Goal: Check status: Check status

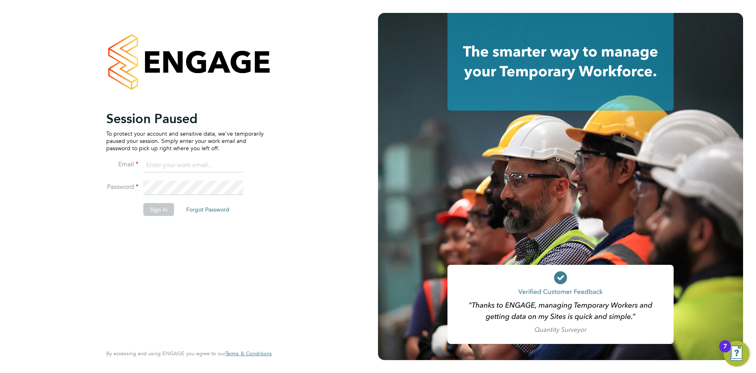
click at [156, 163] on input at bounding box center [193, 165] width 100 height 15
type input "sara.blatcher@apleona.com"
click at [164, 208] on button "Sign In" at bounding box center [158, 209] width 31 height 13
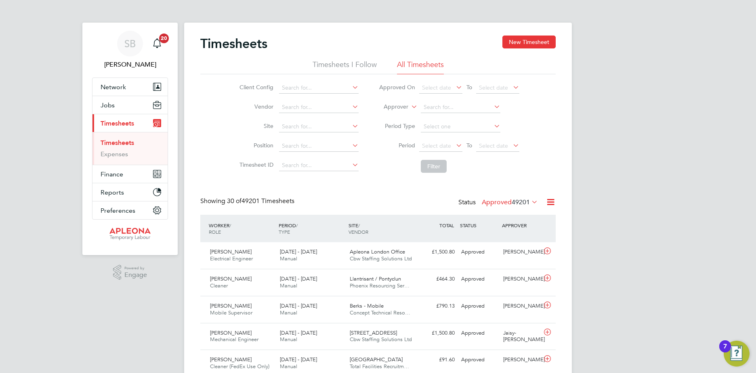
click at [126, 141] on link "Timesheets" at bounding box center [118, 143] width 34 height 8
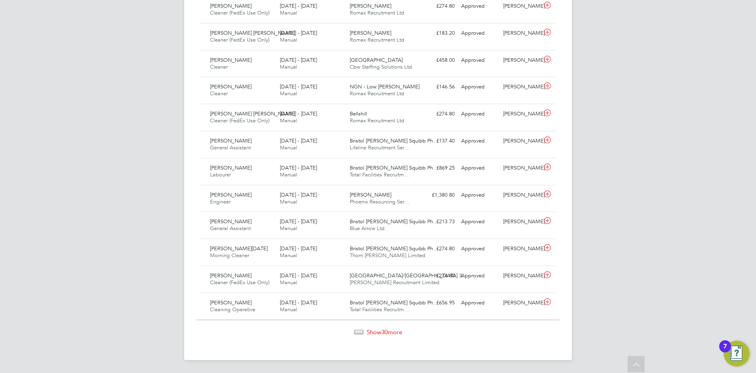
click at [388, 331] on span "Show 30 more" at bounding box center [385, 332] width 36 height 8
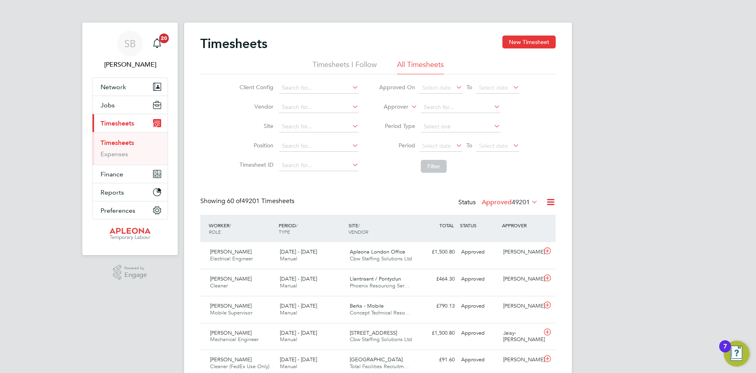
click at [530, 200] on icon at bounding box center [530, 201] width 0 height 11
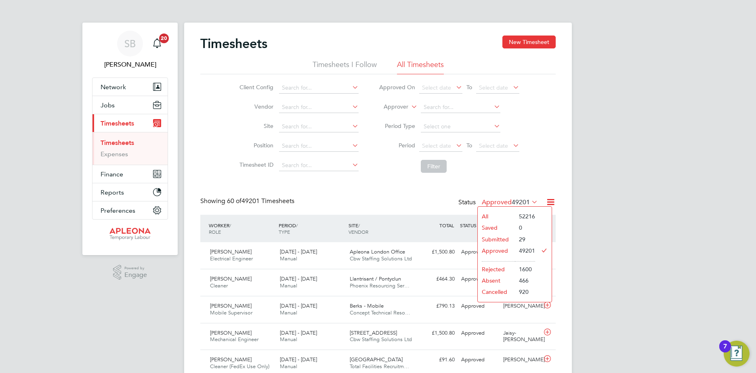
click at [500, 238] on li "Submitted" at bounding box center [496, 239] width 37 height 11
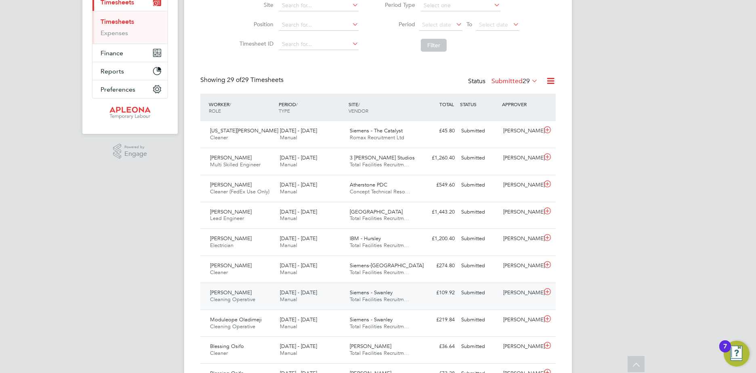
click at [284, 293] on span "[DATE] - [DATE]" at bounding box center [298, 292] width 37 height 7
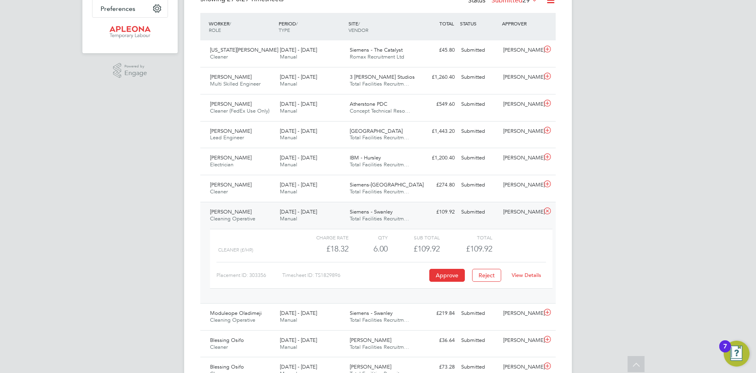
click at [520, 276] on link "View Details" at bounding box center [526, 275] width 29 height 7
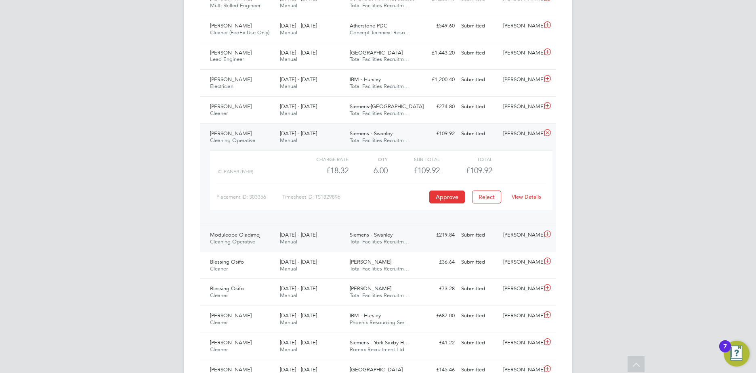
scroll to position [283, 0]
click at [366, 235] on span "Siemens - Swanley" at bounding box center [371, 232] width 43 height 7
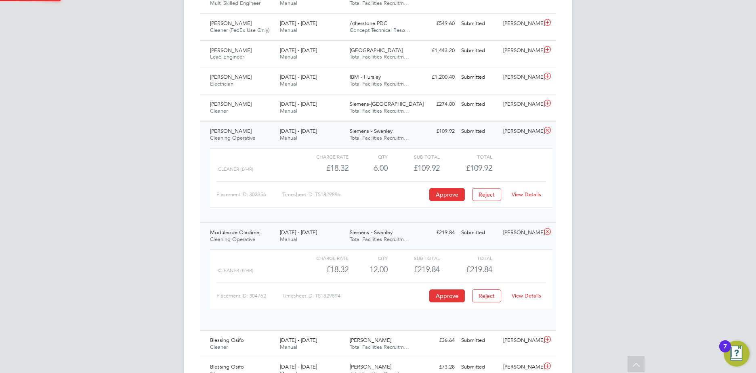
scroll to position [14, 79]
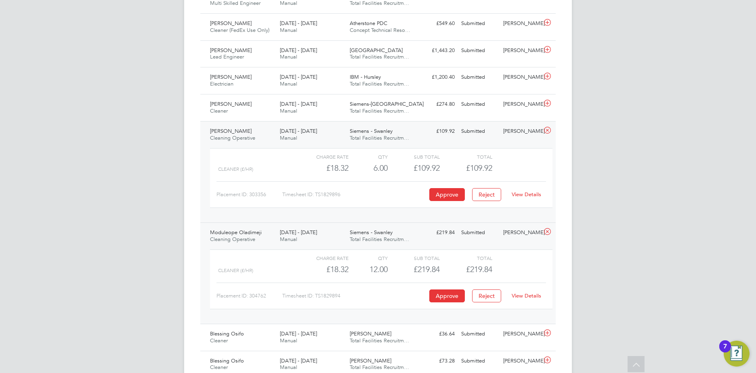
click at [522, 297] on link "View Details" at bounding box center [526, 295] width 29 height 7
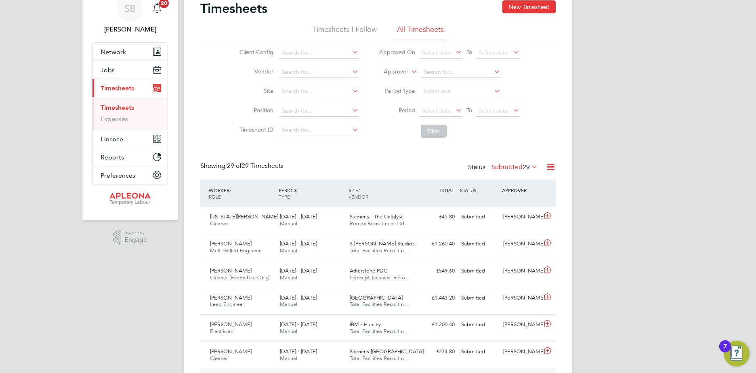
scroll to position [0, 0]
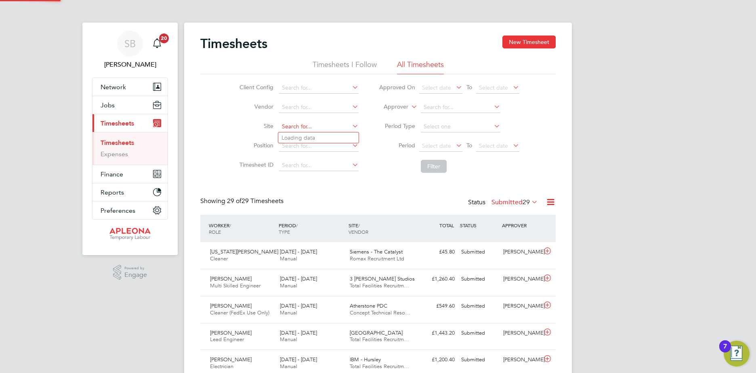
click at [290, 124] on input at bounding box center [319, 126] width 80 height 11
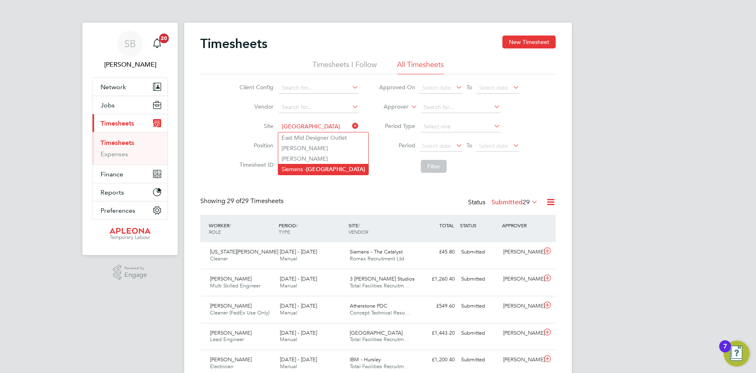
click at [314, 169] on b "[GEOGRAPHIC_DATA]" at bounding box center [335, 169] width 59 height 7
type input "Siemens - [GEOGRAPHIC_DATA]"
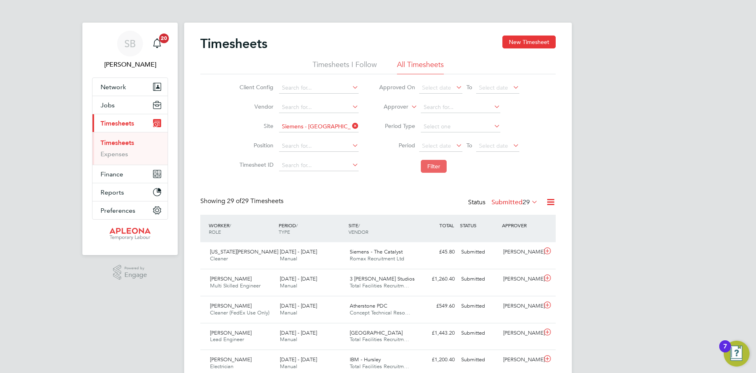
click at [436, 165] on button "Filter" at bounding box center [434, 166] width 26 height 13
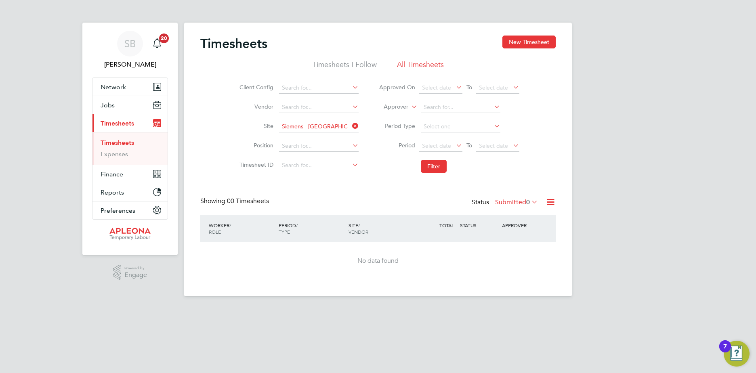
click at [530, 202] on icon at bounding box center [530, 201] width 0 height 11
click at [520, 250] on li "Approved" at bounding box center [512, 250] width 37 height 11
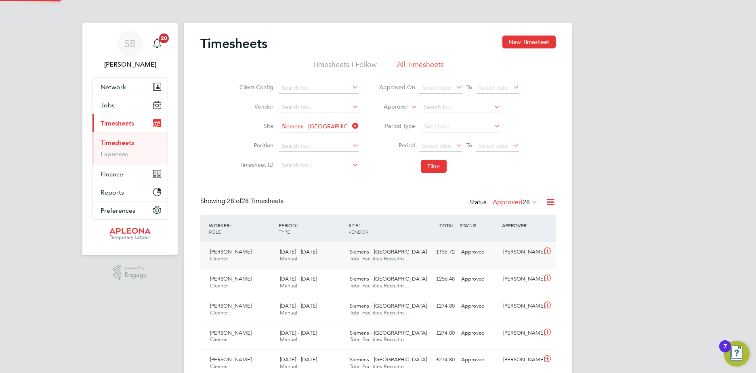
scroll to position [21, 70]
click at [299, 253] on span "[DATE] - [DATE]" at bounding box center [298, 251] width 37 height 7
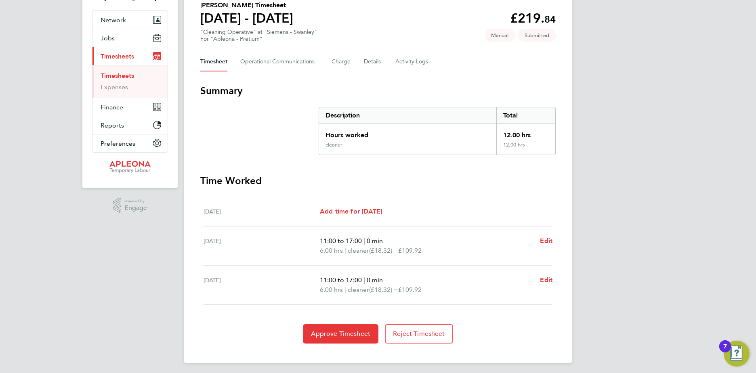
scroll to position [70, 0]
